Goal: Obtain resource: Download file/media

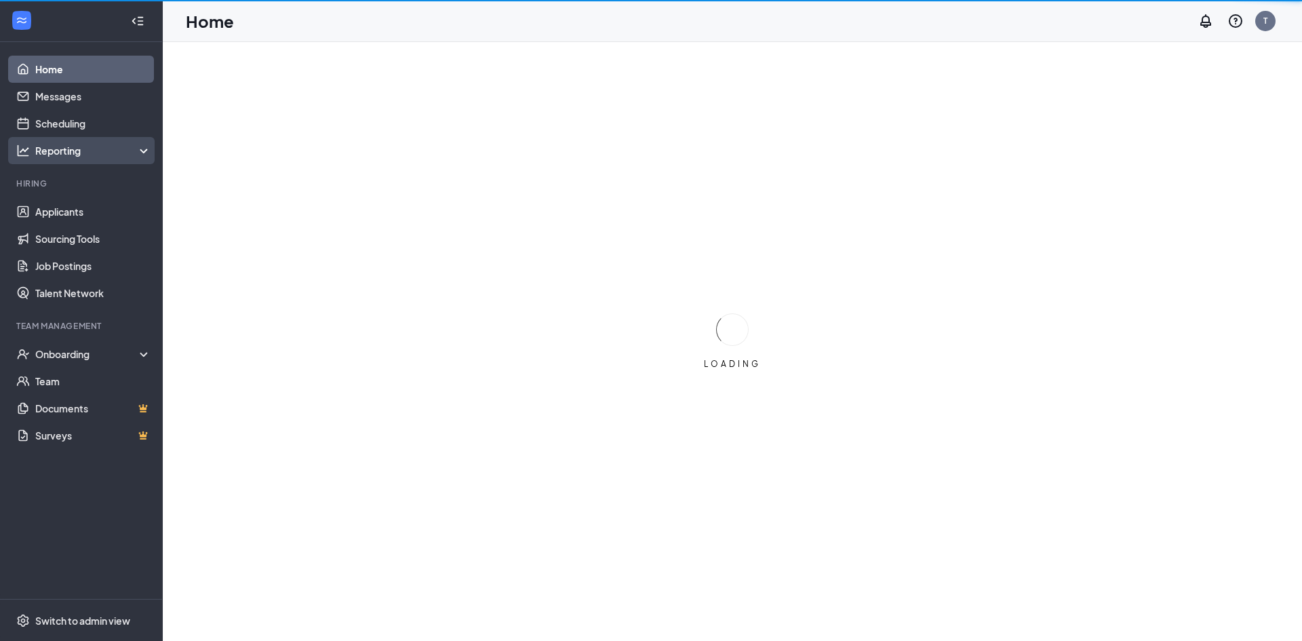
click at [68, 145] on div "Reporting" at bounding box center [93, 151] width 117 height 14
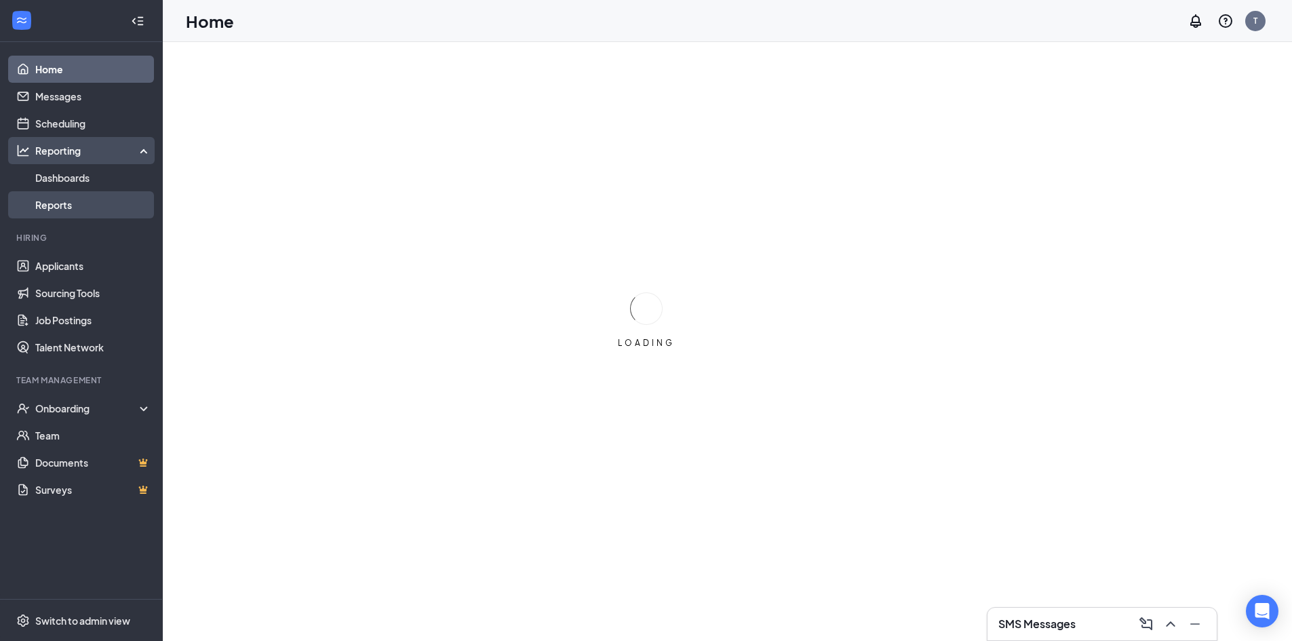
click at [75, 205] on link "Reports" at bounding box center [93, 204] width 116 height 27
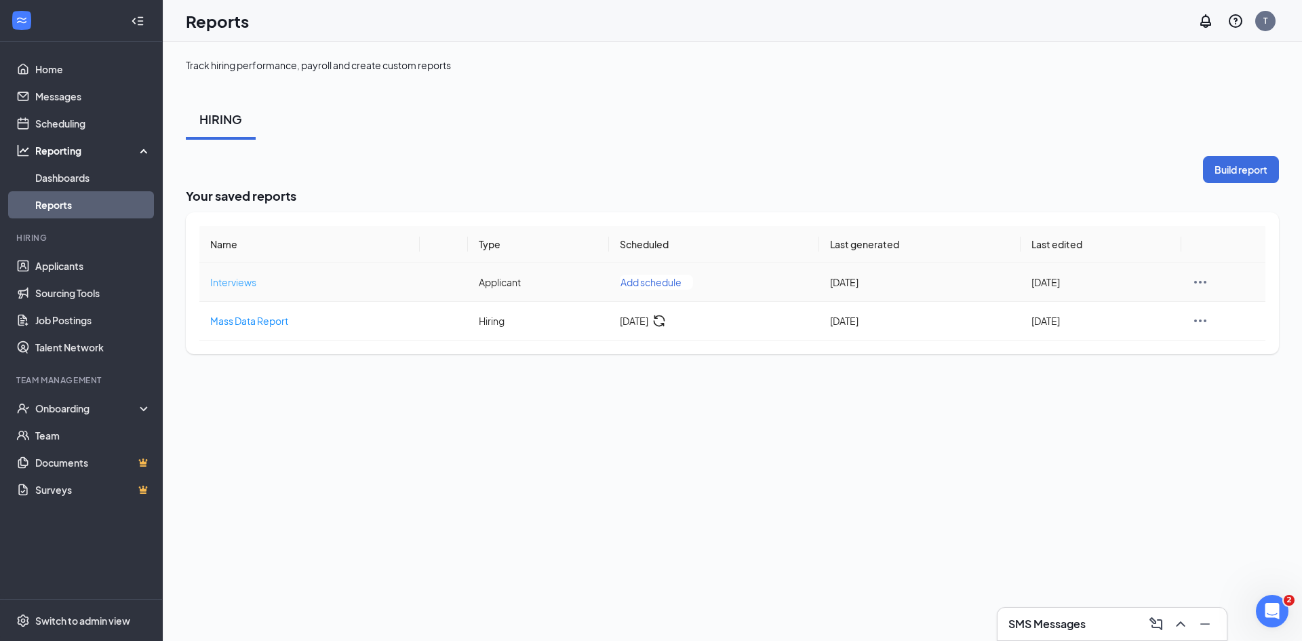
click at [244, 285] on span "Interviews" at bounding box center [233, 282] width 46 height 12
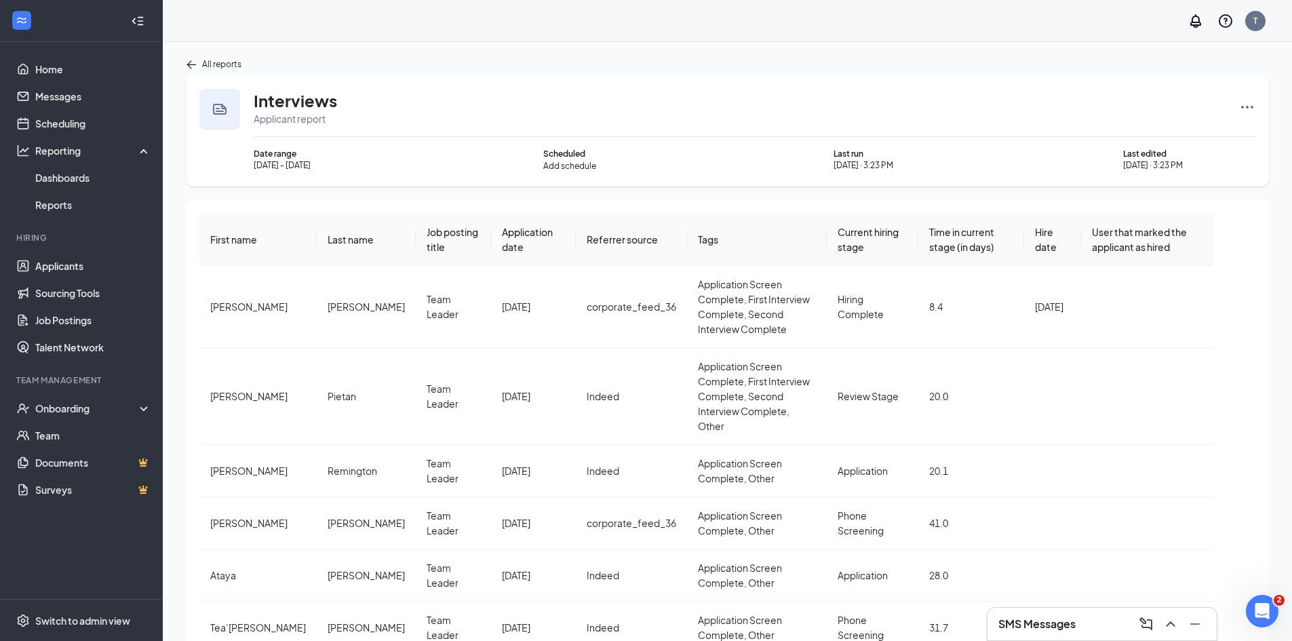
click at [1235, 106] on div "Interviews Applicant report" at bounding box center [755, 107] width 1002 height 37
click at [1237, 104] on div "Interviews Applicant report" at bounding box center [755, 107] width 1002 height 37
click at [1242, 111] on icon "Ellipses" at bounding box center [1247, 107] width 16 height 16
click at [1203, 179] on span "Download report" at bounding box center [1205, 179] width 75 height 14
